Goal: Task Accomplishment & Management: Manage account settings

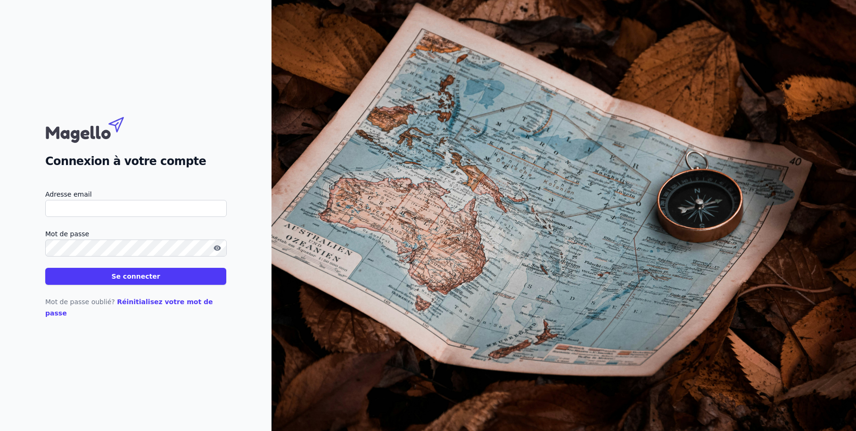
click at [135, 213] on input "Adresse email" at bounding box center [135, 208] width 181 height 17
click at [136, 214] on input "Adresse email" at bounding box center [135, 208] width 181 height 17
type input "[PERSON_NAME][EMAIL_ADDRESS][DOMAIN_NAME]"
click at [128, 281] on button "Se connecter" at bounding box center [135, 276] width 181 height 17
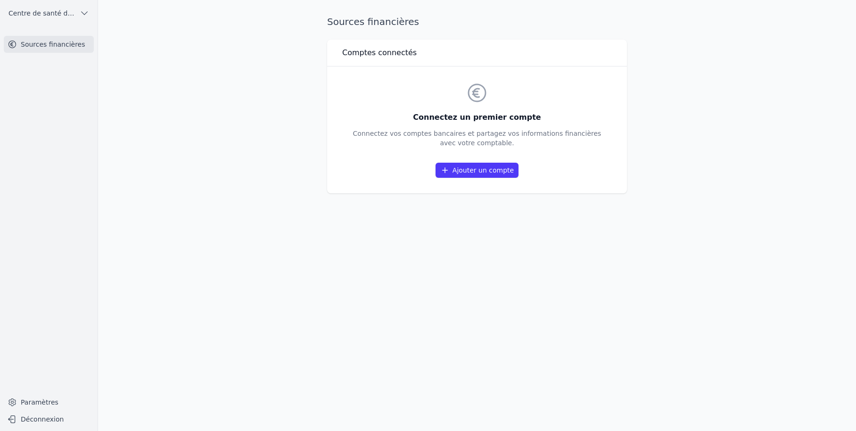
click at [461, 166] on link "Ajouter un compte" at bounding box center [477, 170] width 83 height 15
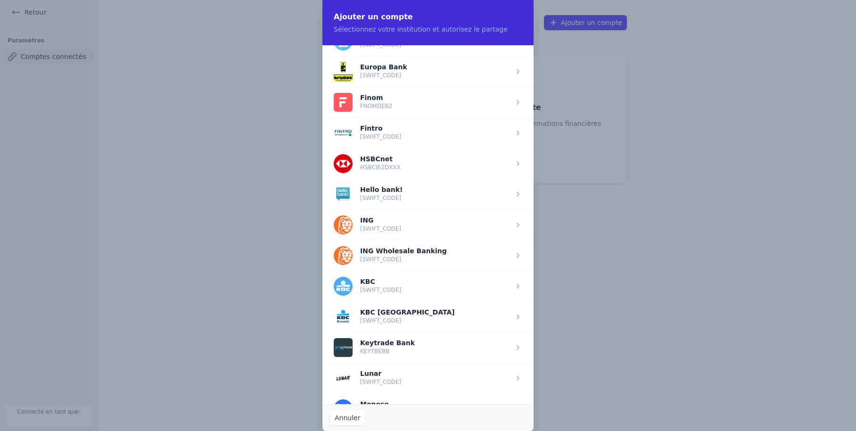
scroll to position [684, 0]
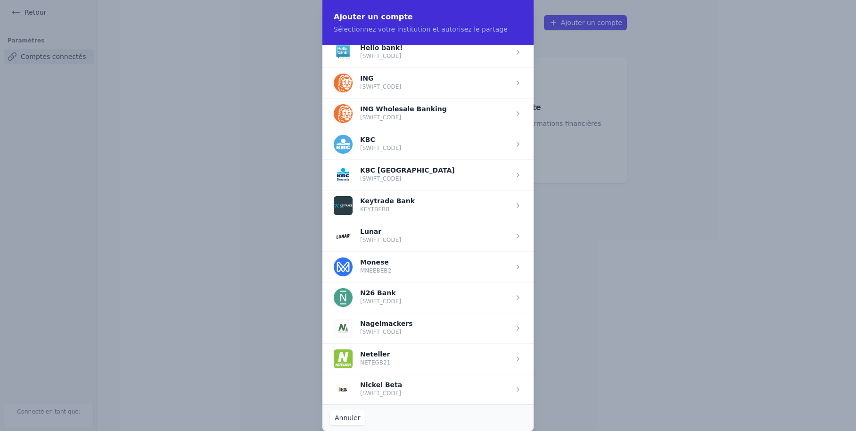
click at [372, 143] on span "button" at bounding box center [427, 144] width 211 height 31
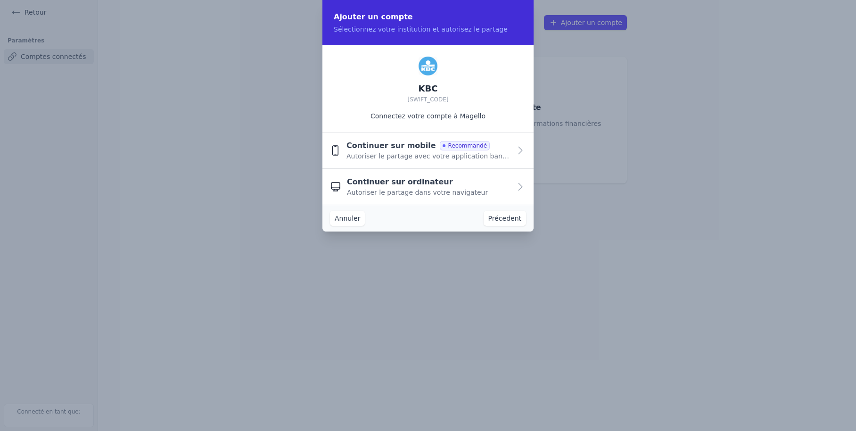
click at [487, 148] on div "Continuer sur mobile Recommandé Autoriser le partage avec votre application ban…" at bounding box center [428, 150] width 165 height 21
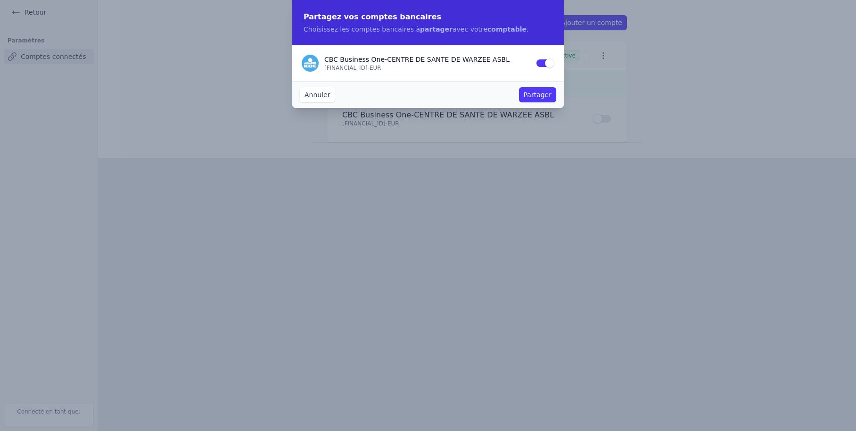
click at [531, 96] on button "Partager" at bounding box center [537, 94] width 37 height 15
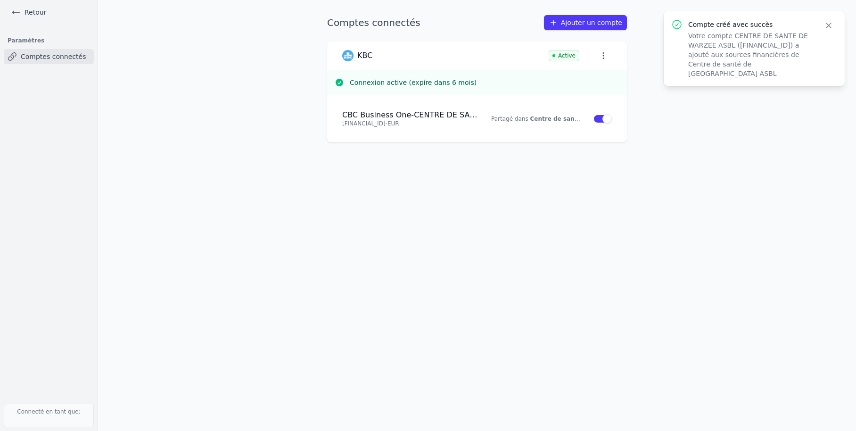
click at [827, 23] on icon "button" at bounding box center [828, 25] width 9 height 9
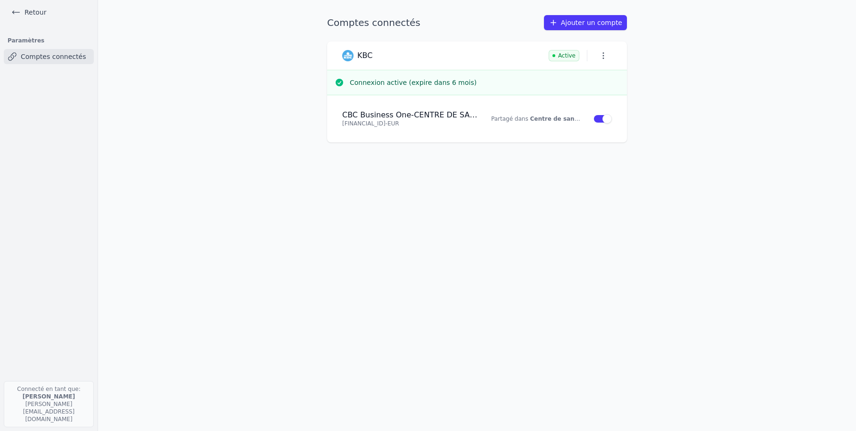
click at [746, 28] on main "Comptes connectés Ajouter un compte KBC Active Connexion active (expire dans 6 …" at bounding box center [428, 215] width 856 height 431
click at [36, 14] on link "Retour" at bounding box center [29, 12] width 42 height 13
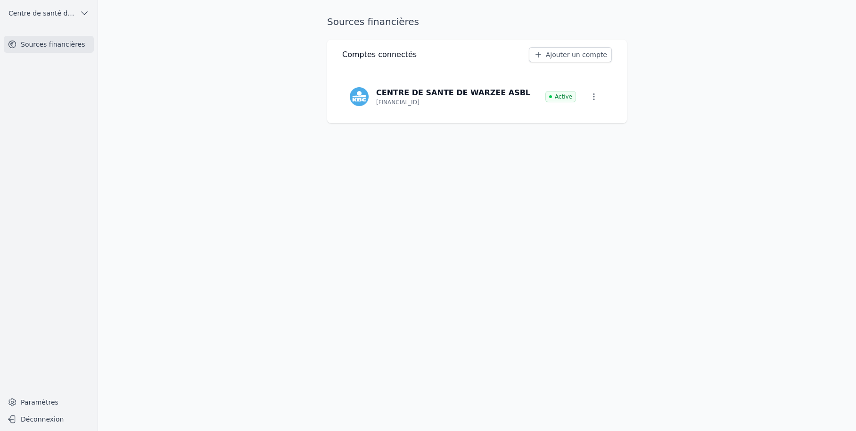
click at [85, 12] on icon "button" at bounding box center [84, 12] width 9 height 9
click at [182, 35] on div at bounding box center [428, 215] width 856 height 431
